Goal: Book appointment/travel/reservation

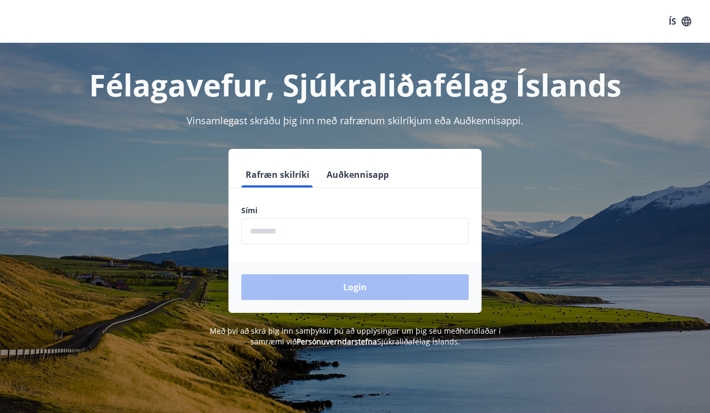
click at [340, 228] on input "phone" at bounding box center [354, 231] width 227 height 26
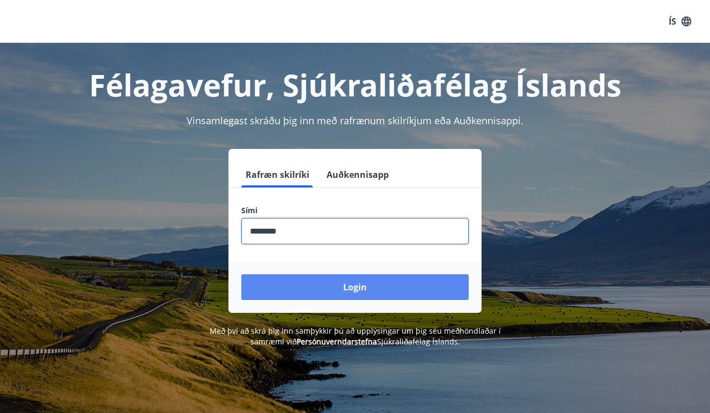
type input "********"
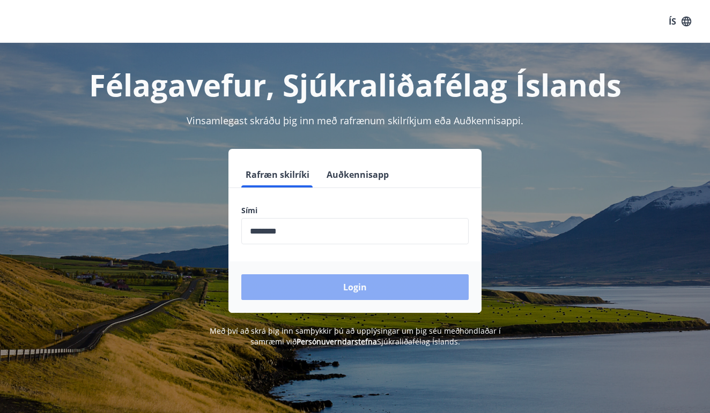
click at [336, 288] on button "Login" at bounding box center [354, 288] width 227 height 26
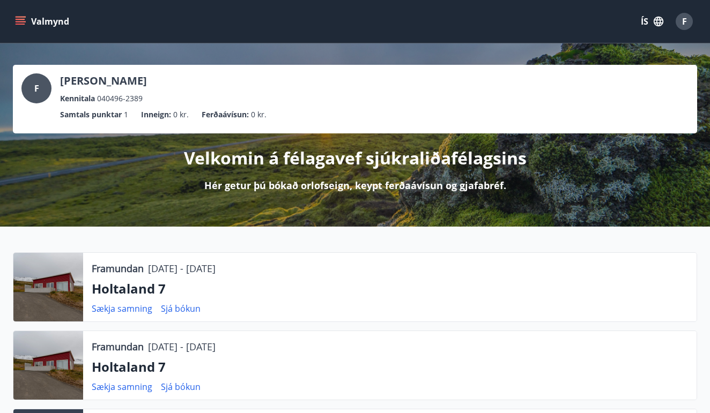
click at [17, 15] on button "Valmynd" at bounding box center [43, 21] width 61 height 19
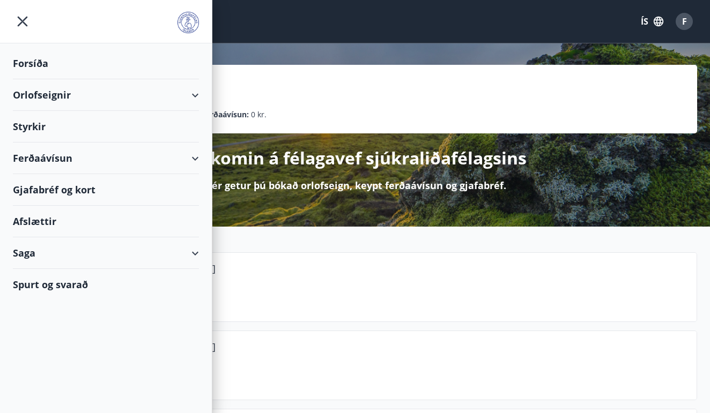
click at [60, 94] on div "Orlofseignir" at bounding box center [106, 95] width 186 height 32
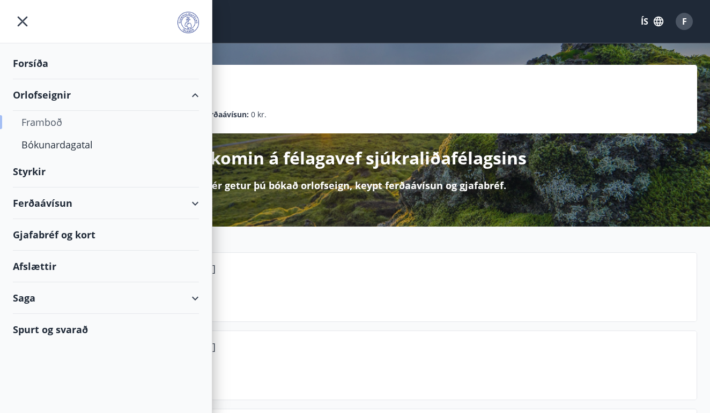
click at [46, 125] on div "Framboð" at bounding box center [105, 122] width 169 height 23
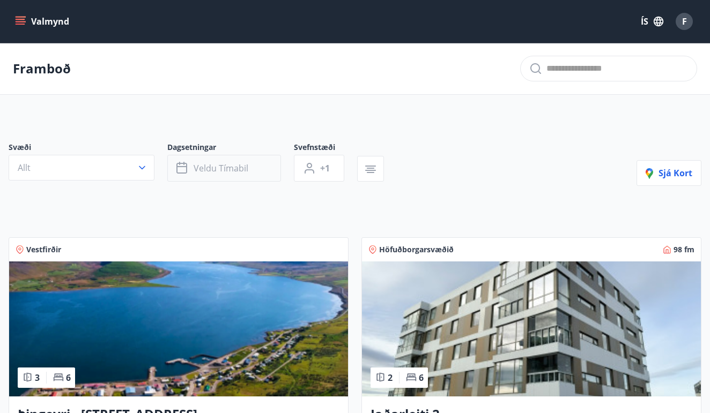
click at [192, 155] on button "Veldu tímabil" at bounding box center [224, 168] width 114 height 27
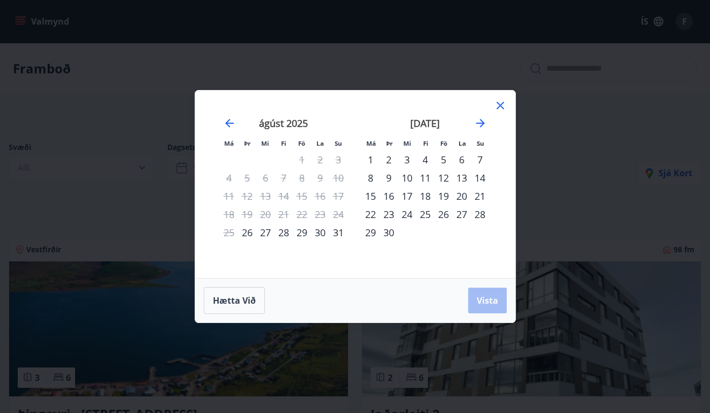
click at [258, 237] on div "27" at bounding box center [265, 233] width 18 height 18
click at [305, 235] on div "29" at bounding box center [302, 233] width 18 height 18
click at [498, 307] on button "Vista" at bounding box center [487, 301] width 39 height 26
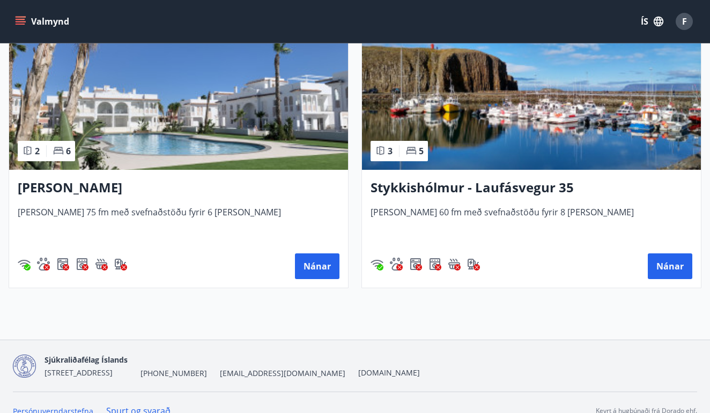
scroll to position [514, 0]
